Goal: Transaction & Acquisition: Purchase product/service

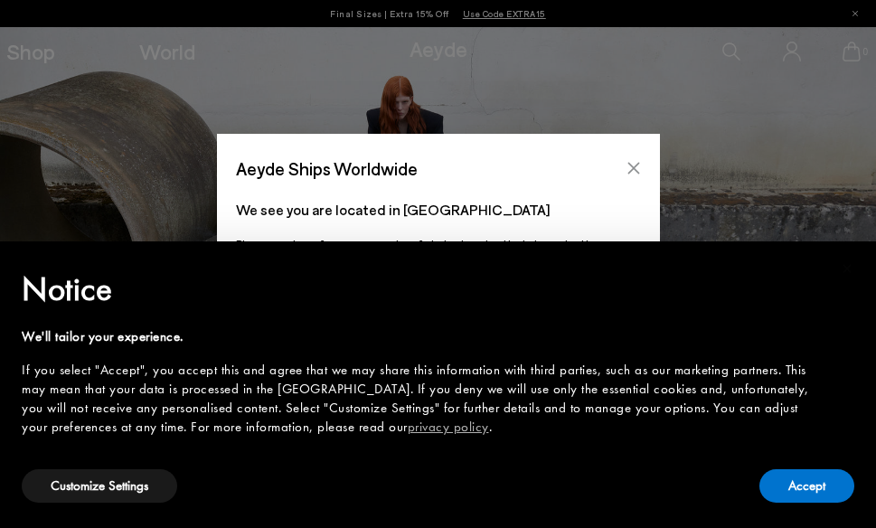
click at [634, 171] on icon "Close" at bounding box center [633, 168] width 14 height 14
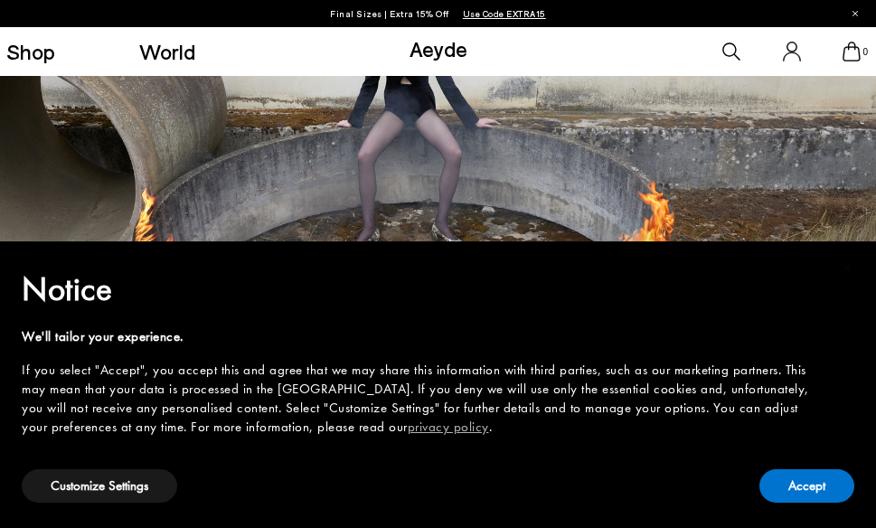
scroll to position [77, 0]
click at [790, 486] on button "Accept" at bounding box center [806, 485] width 95 height 33
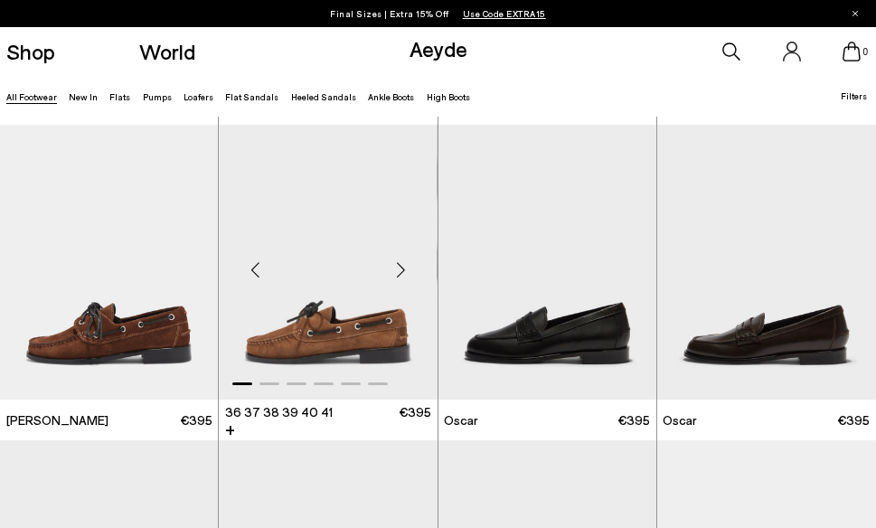
scroll to position [1410, 1]
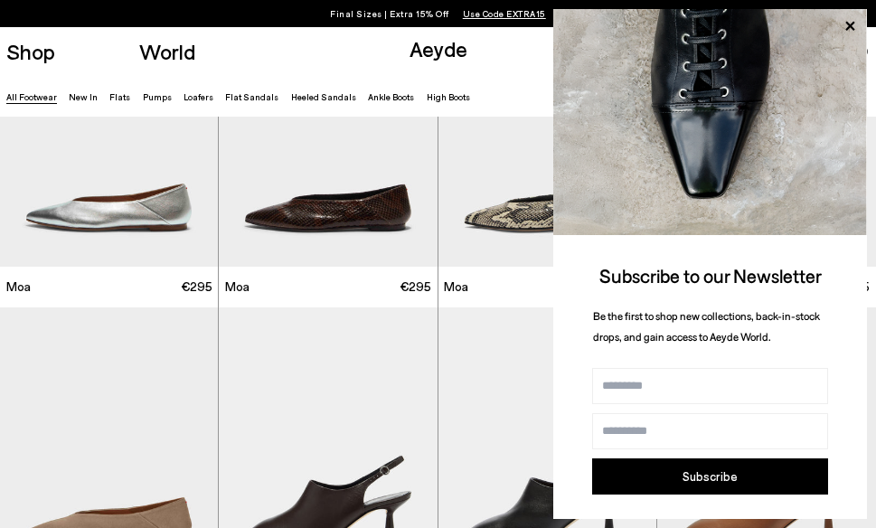
scroll to position [5490, 0]
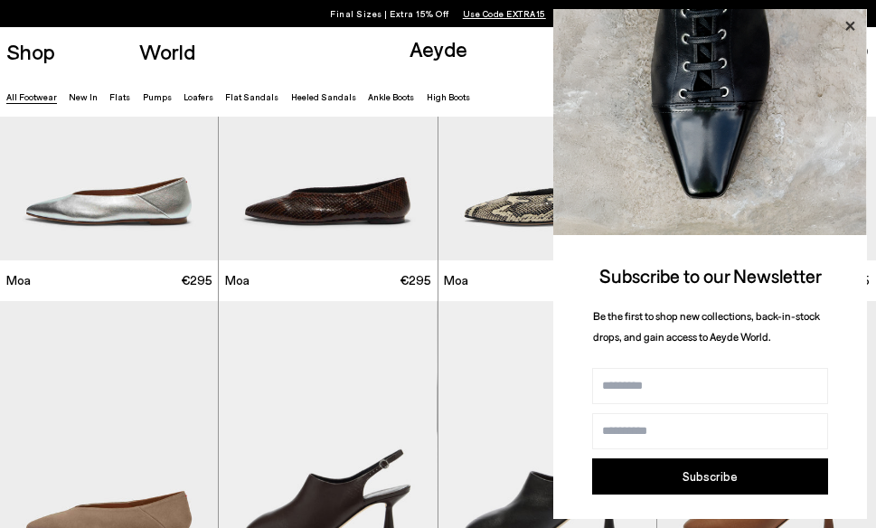
click at [842, 25] on icon at bounding box center [850, 26] width 24 height 24
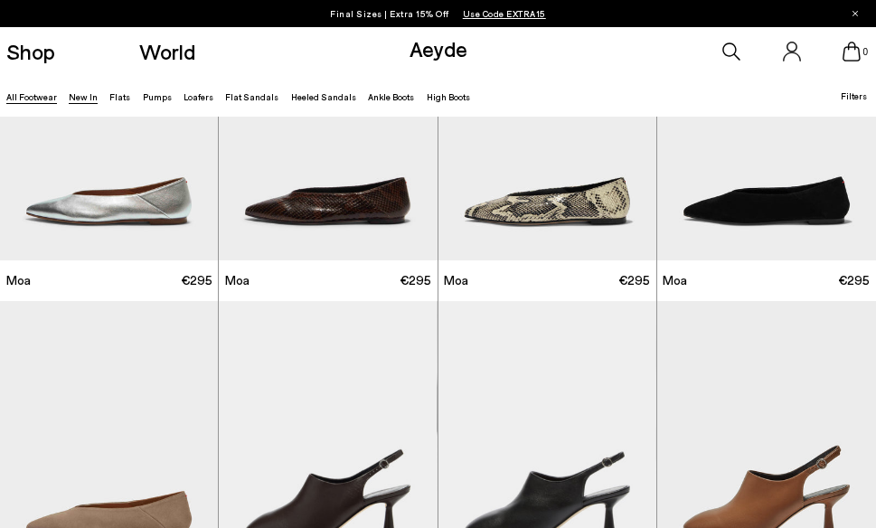
click at [85, 98] on link "New In" at bounding box center [83, 96] width 29 height 11
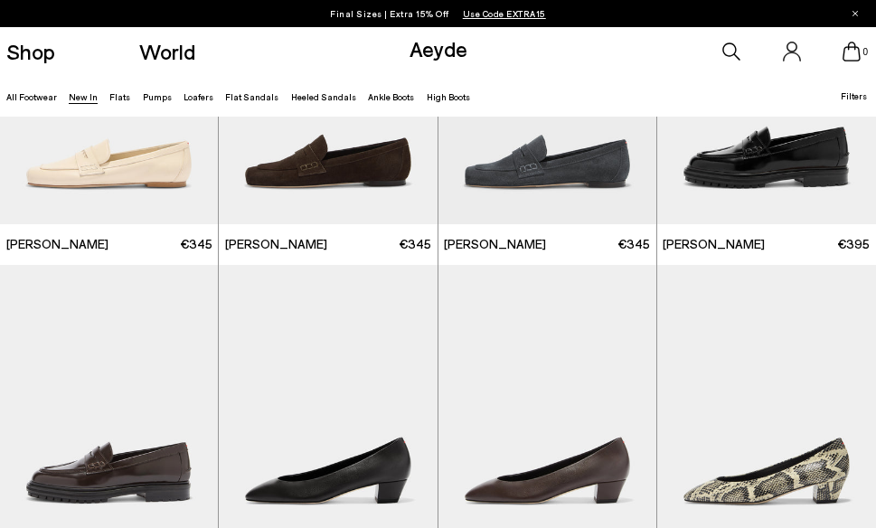
scroll to position [899, 1]
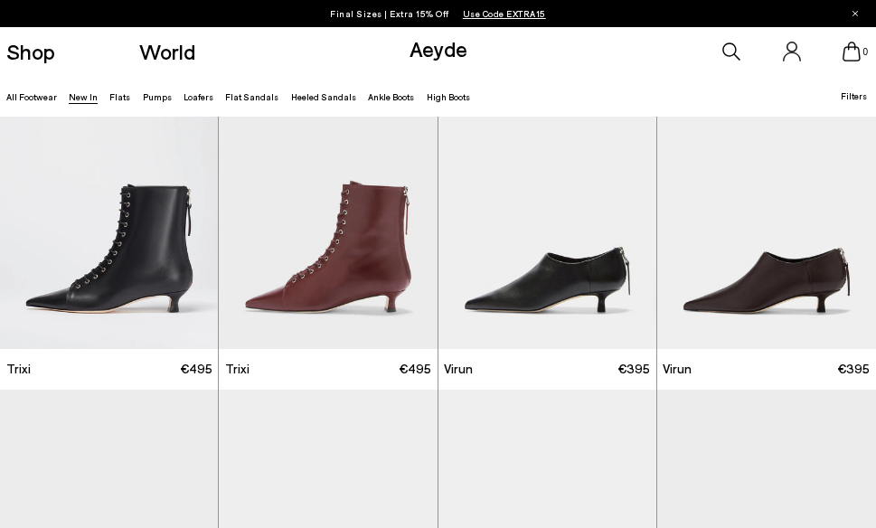
scroll to position [4470, 0]
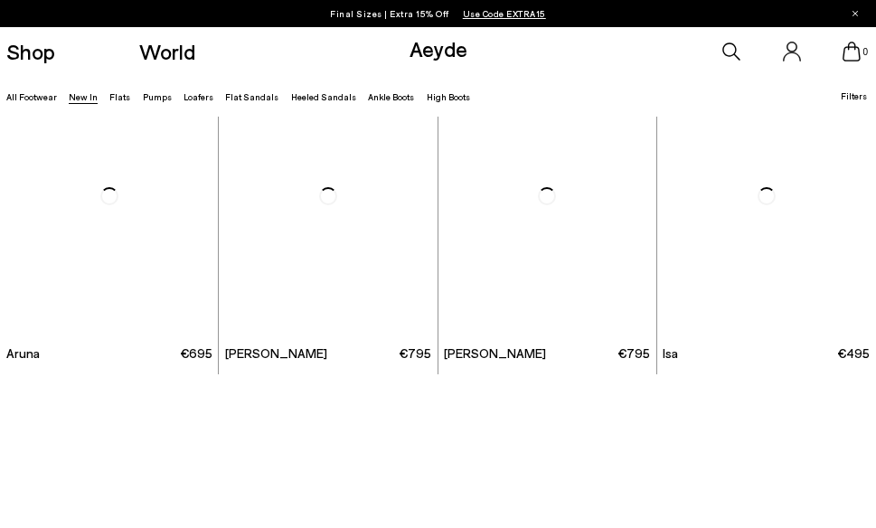
scroll to position [10459, 0]
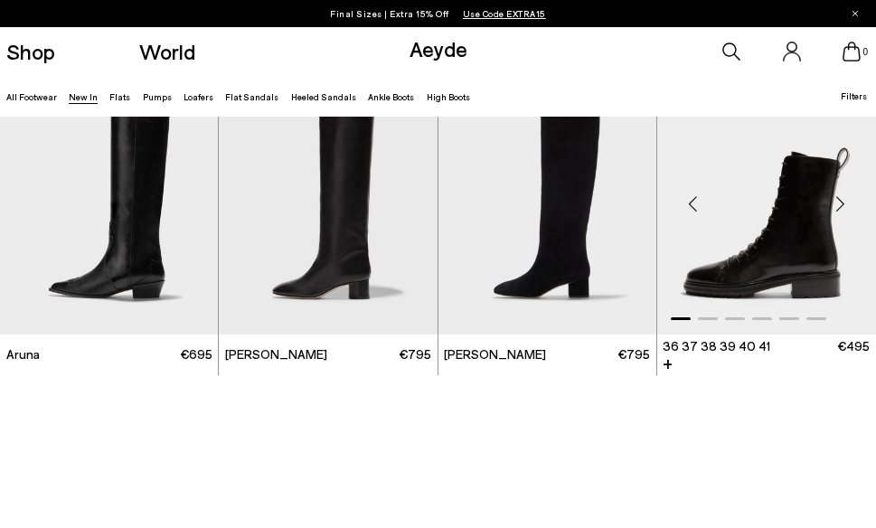
click at [749, 272] on img "1 / 6" at bounding box center [766, 197] width 219 height 275
click at [770, 266] on img "1 / 6" at bounding box center [766, 197] width 219 height 275
